Goal: Information Seeking & Learning: Learn about a topic

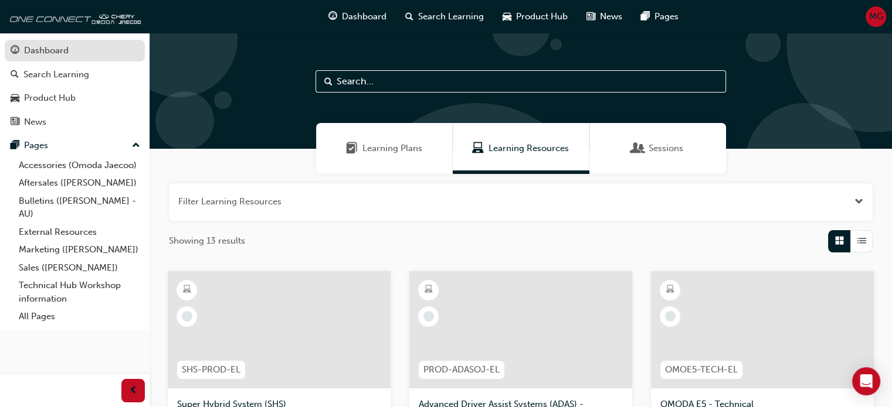
click at [67, 49] on div "Dashboard" at bounding box center [46, 50] width 45 height 13
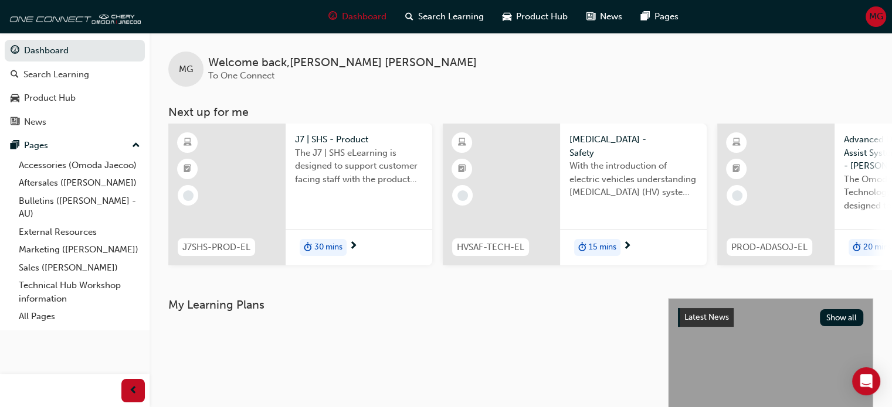
click at [335, 162] on span "The J7 | SHS eLearning is designed to support customer facing staff with the pr…" at bounding box center [359, 167] width 128 height 40
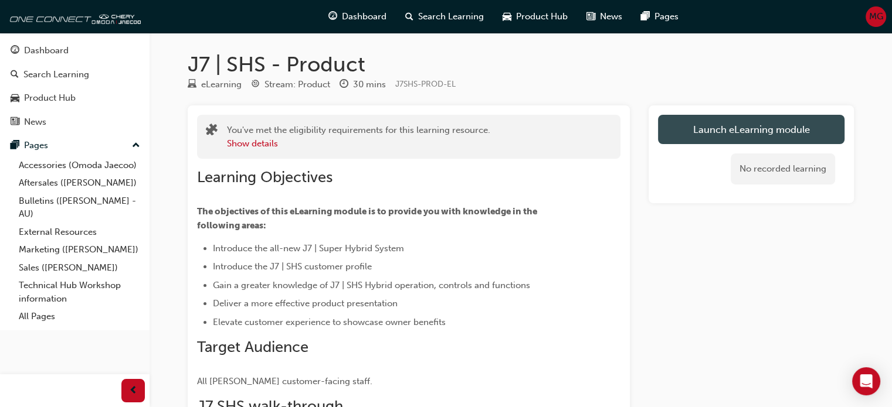
click at [718, 128] on link "Launch eLearning module" at bounding box center [751, 129] width 186 height 29
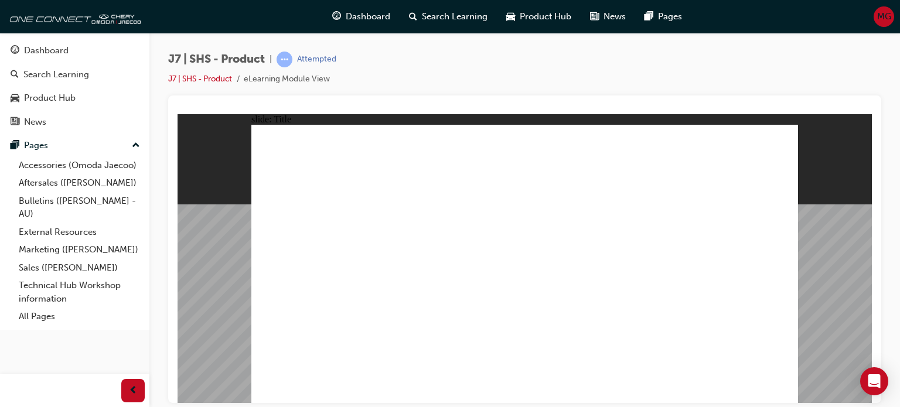
drag, startPoint x: 889, startPoint y: 265, endPoint x: 897, endPoint y: 369, distance: 104.7
click at [897, 369] on div "J7 | SHS - Product | Attempted J7 | SHS - Product eLearning Module View" at bounding box center [524, 205] width 751 height 345
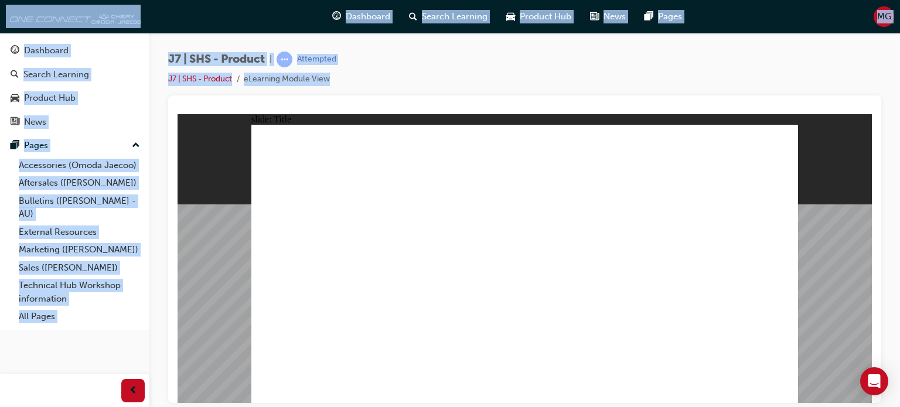
click at [897, 369] on div "J7 | SHS - Product | Attempted J7 | SHS - Product eLearning Module View" at bounding box center [524, 205] width 751 height 345
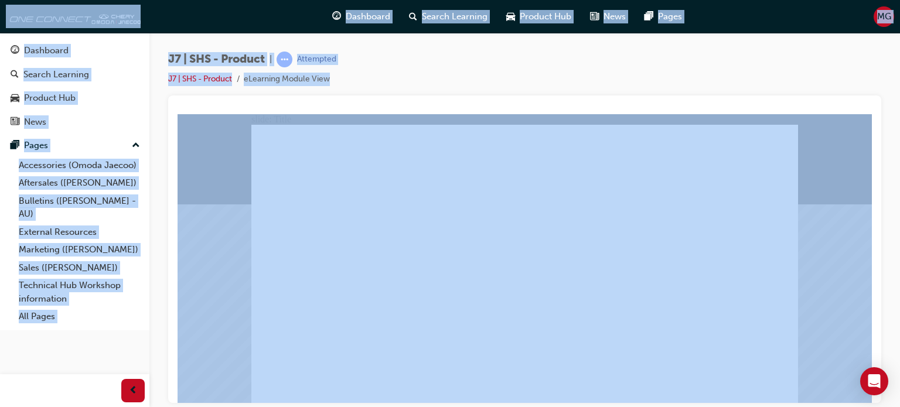
click at [897, 369] on div "J7 | SHS - Product | Attempted J7 | SHS - Product eLearning Module View" at bounding box center [524, 205] width 751 height 345
click at [896, 399] on div "J7 | SHS - Product | Attempted J7 | SHS - Product eLearning Module View" at bounding box center [450, 203] width 900 height 407
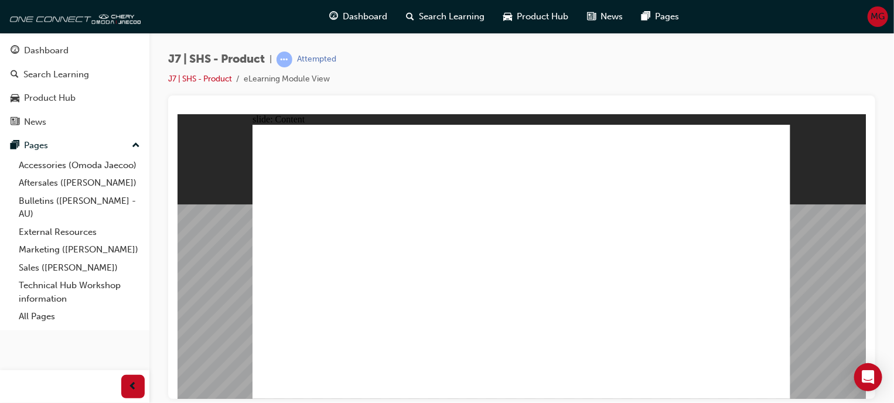
drag, startPoint x: 537, startPoint y: 345, endPoint x: 473, endPoint y: 339, distance: 64.2
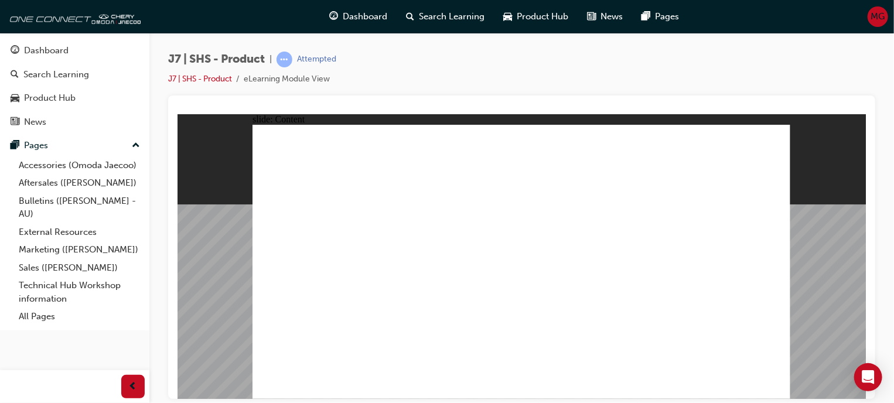
drag, startPoint x: 275, startPoint y: 310, endPoint x: 586, endPoint y: 377, distance: 317.3
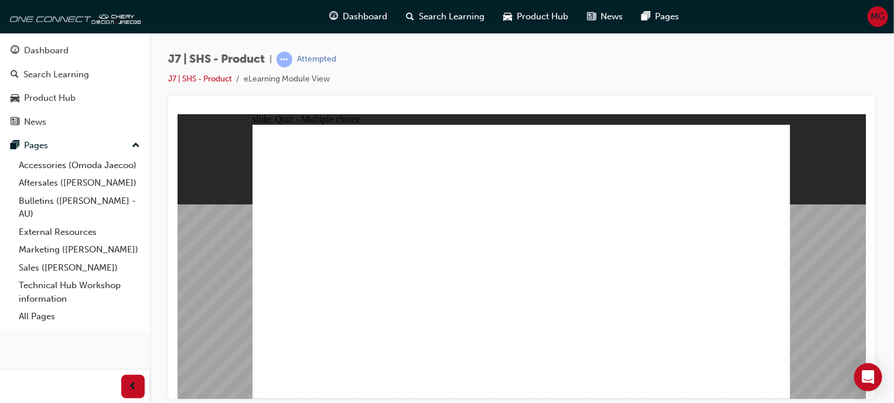
radio input "true"
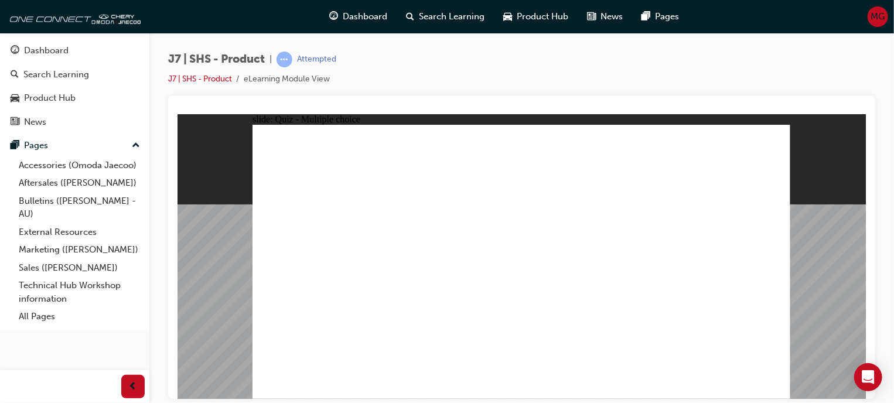
radio input "true"
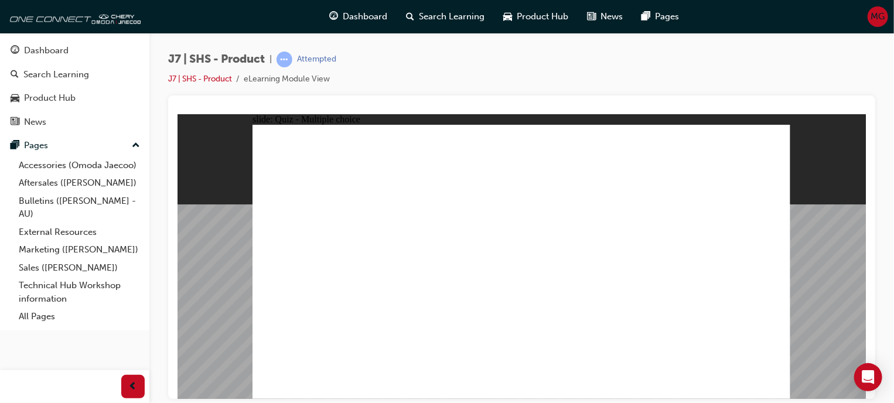
radio input "true"
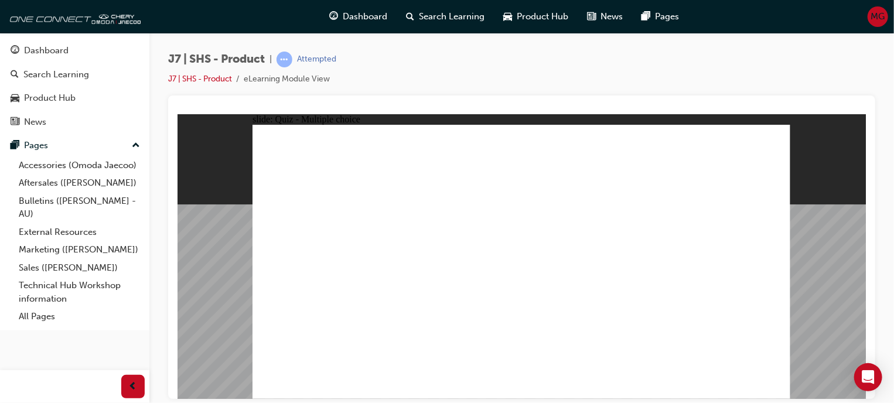
radio input "true"
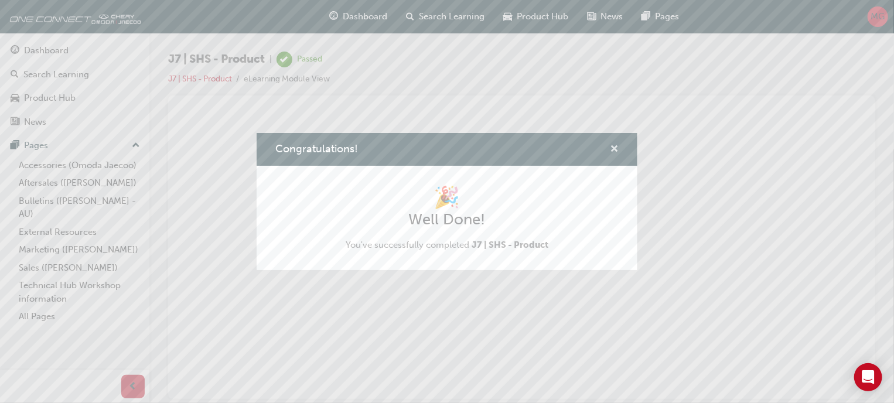
click at [613, 151] on span "cross-icon" at bounding box center [614, 150] width 9 height 11
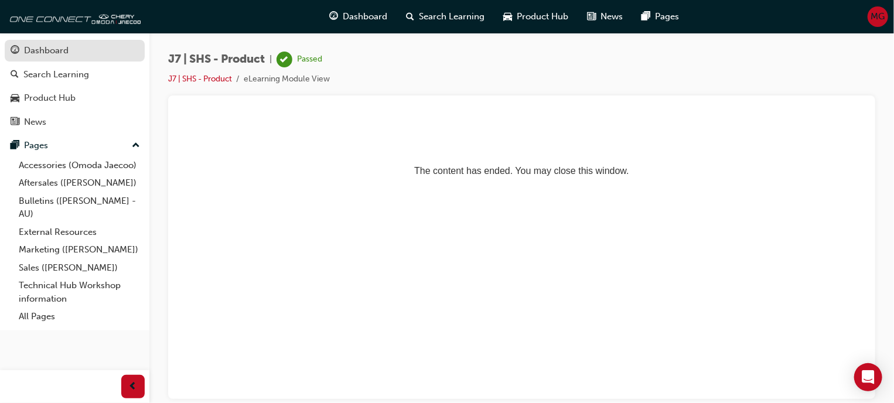
click at [49, 51] on div "Dashboard" at bounding box center [46, 50] width 45 height 13
